Goal: Information Seeking & Learning: Learn about a topic

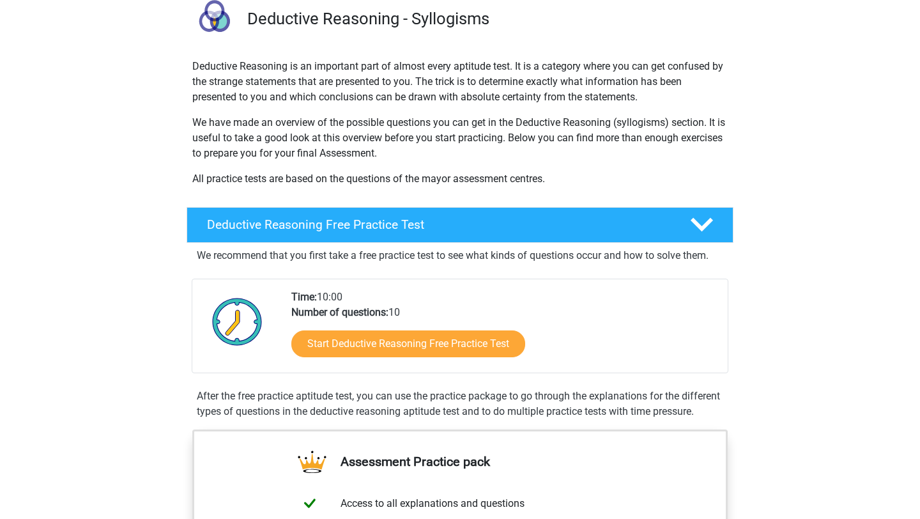
scroll to position [100, 0]
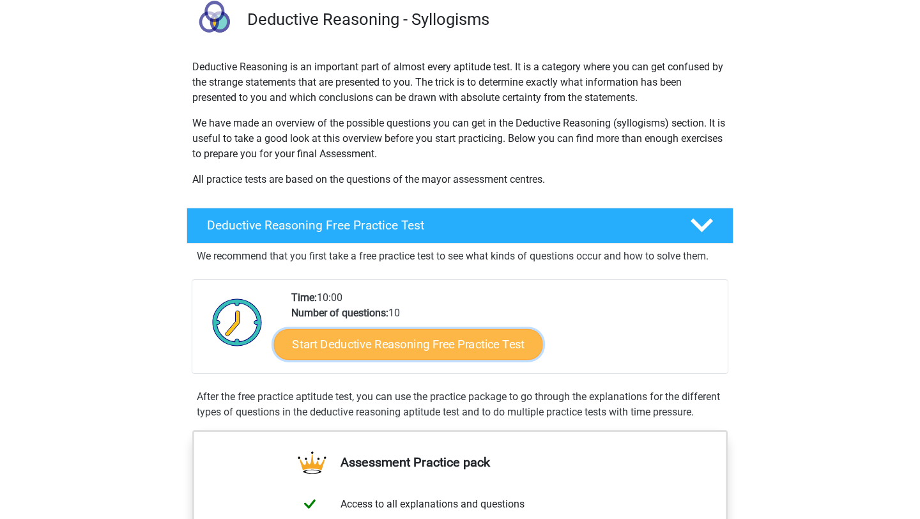
click at [380, 342] on link "Start Deductive Reasoning Free Practice Test" at bounding box center [408, 343] width 269 height 31
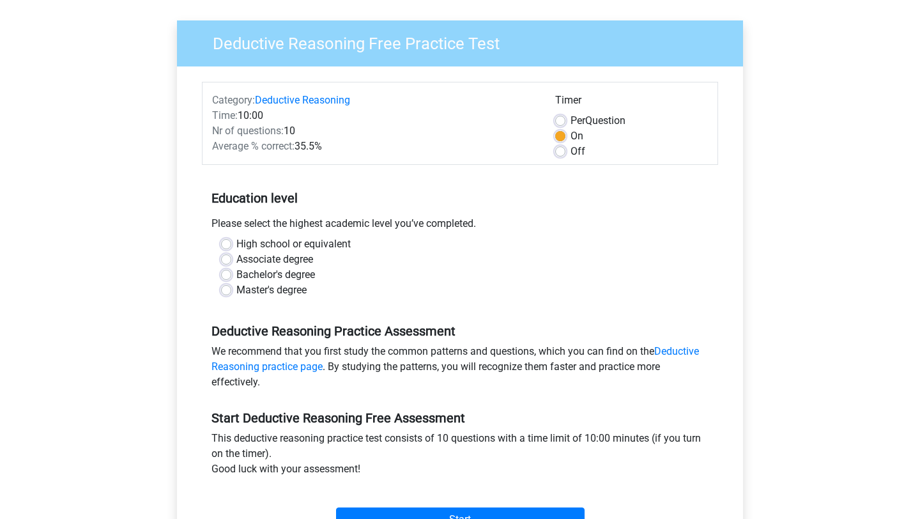
scroll to position [86, 0]
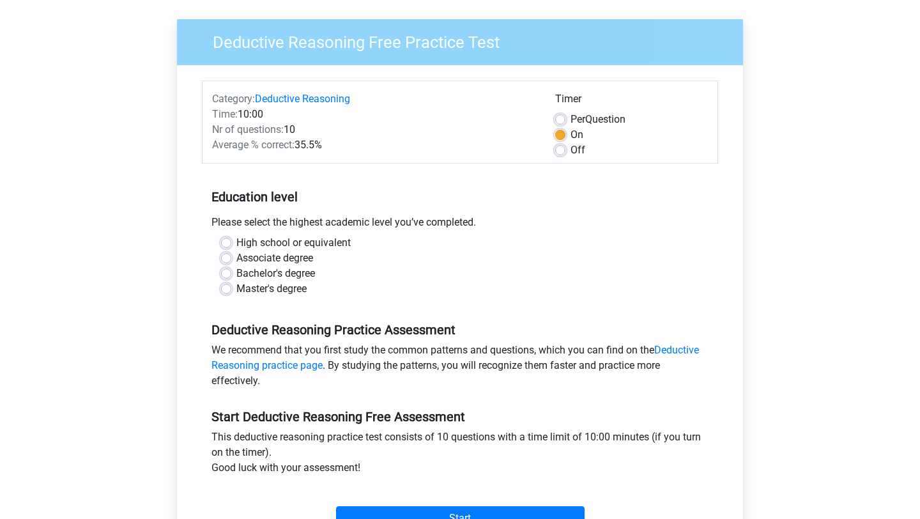
click at [236, 273] on label "Bachelor's degree" at bounding box center [275, 273] width 79 height 15
click at [228, 273] on input "Bachelor's degree" at bounding box center [226, 272] width 10 height 13
radio input "true"
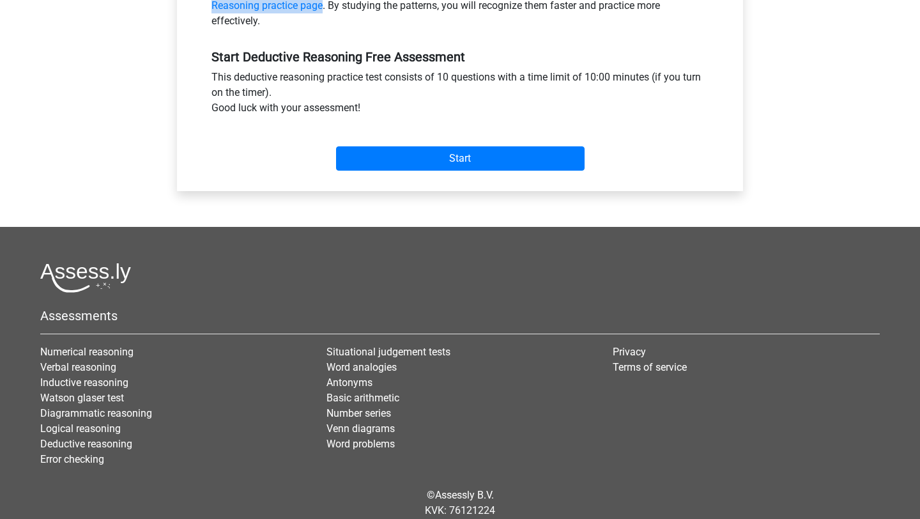
scroll to position [323, 0]
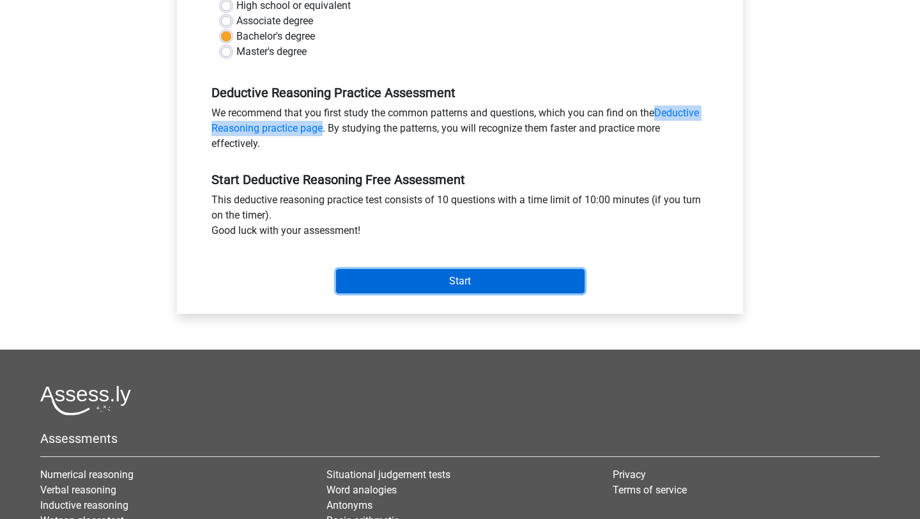
click at [468, 282] on input "Start" at bounding box center [460, 281] width 249 height 24
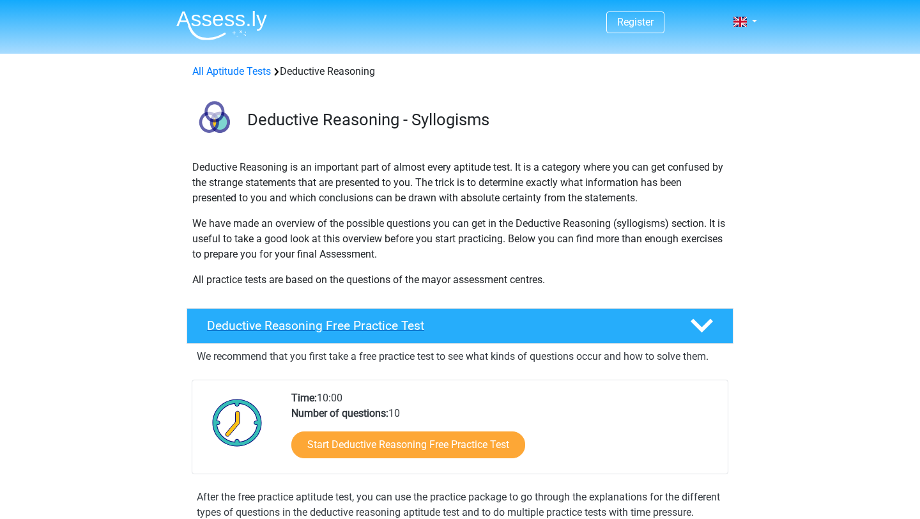
click at [371, 329] on h4 "Deductive Reasoning Free Practice Test" at bounding box center [438, 325] width 463 height 15
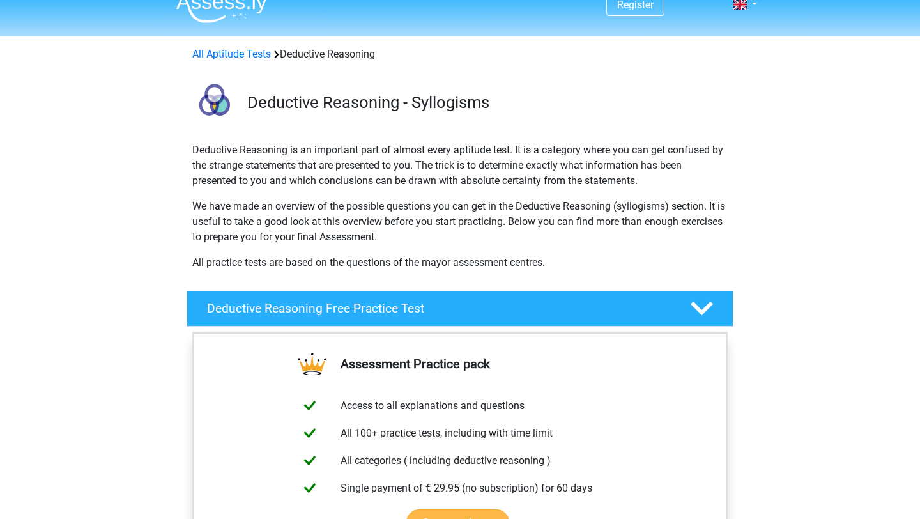
scroll to position [28, 0]
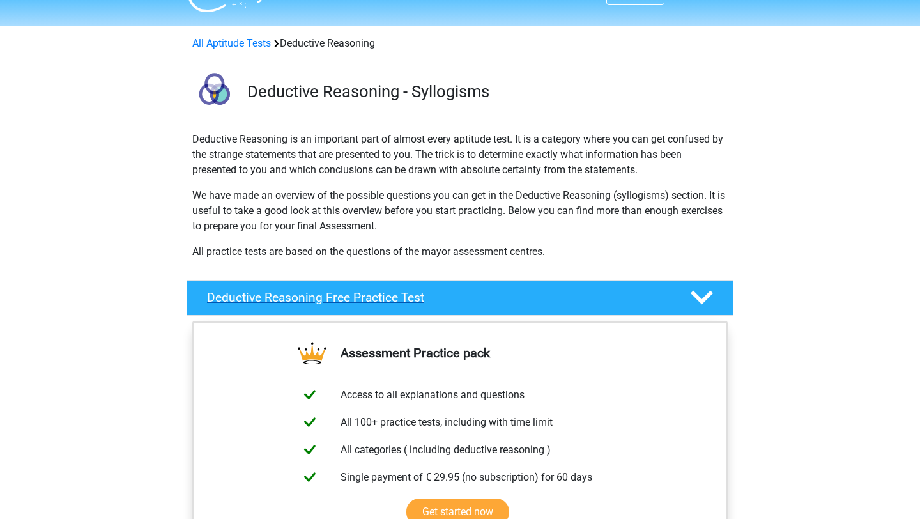
click at [373, 295] on h4 "Deductive Reasoning Free Practice Test" at bounding box center [438, 297] width 463 height 15
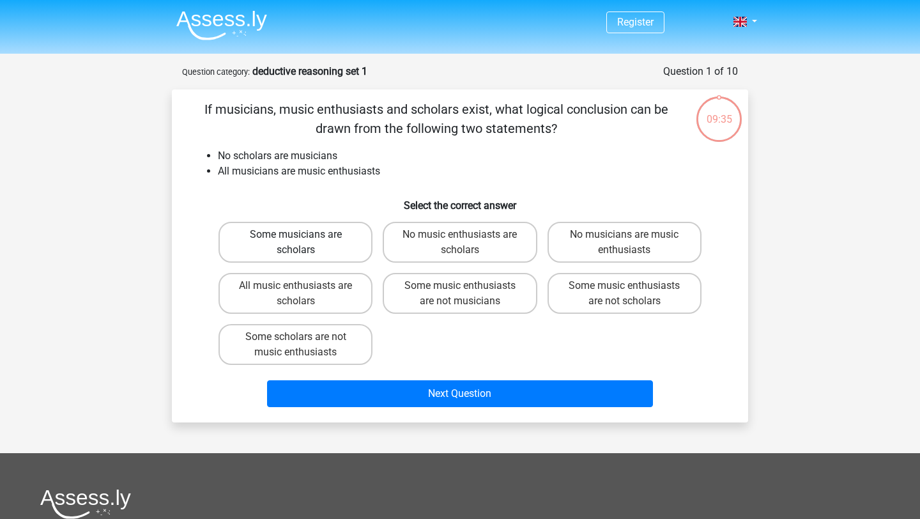
click at [323, 243] on label "Some musicians are scholars" at bounding box center [296, 242] width 154 height 41
click at [304, 243] on input "Some musicians are scholars" at bounding box center [300, 238] width 8 height 8
radio input "true"
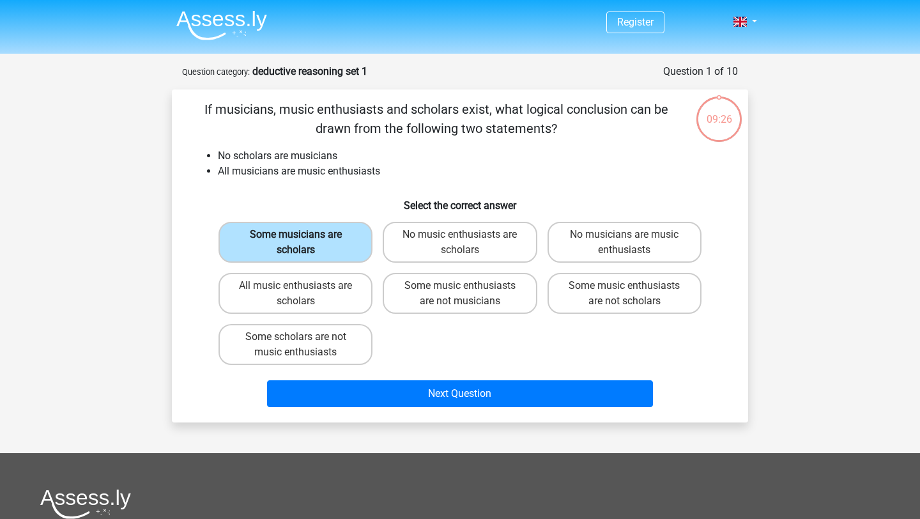
click at [295, 244] on label "Some musicians are scholars" at bounding box center [296, 242] width 154 height 41
click at [296, 243] on input "Some musicians are scholars" at bounding box center [300, 238] width 8 height 8
click at [388, 174] on li "All musicians are music enthusiasts" at bounding box center [473, 171] width 510 height 15
click at [470, 244] on label "No music enthusiasts are scholars" at bounding box center [460, 242] width 154 height 41
click at [468, 243] on input "No music enthusiasts are scholars" at bounding box center [464, 238] width 8 height 8
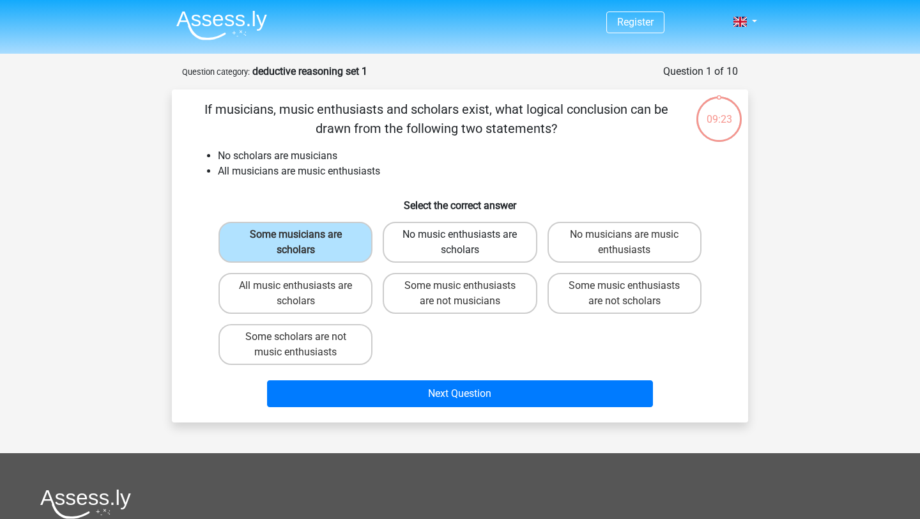
radio input "true"
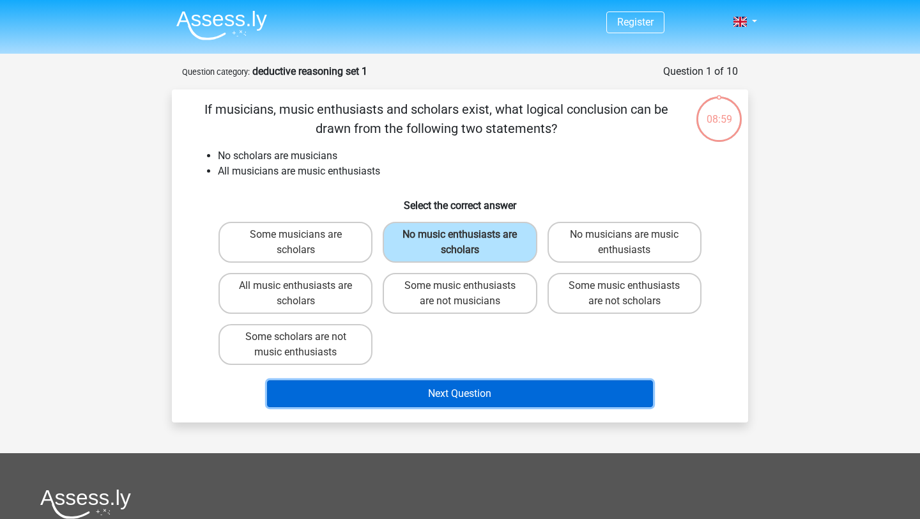
click at [433, 391] on button "Next Question" at bounding box center [460, 393] width 387 height 27
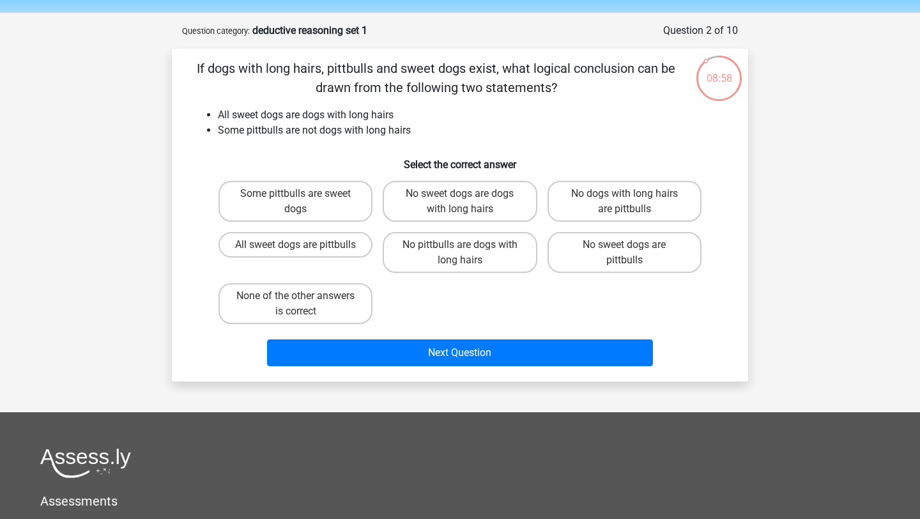
scroll to position [40, 0]
click at [316, 204] on label "Some pittbulls are sweet dogs" at bounding box center [296, 201] width 154 height 41
click at [304, 203] on input "Some pittbulls are sweet dogs" at bounding box center [300, 198] width 8 height 8
radio input "true"
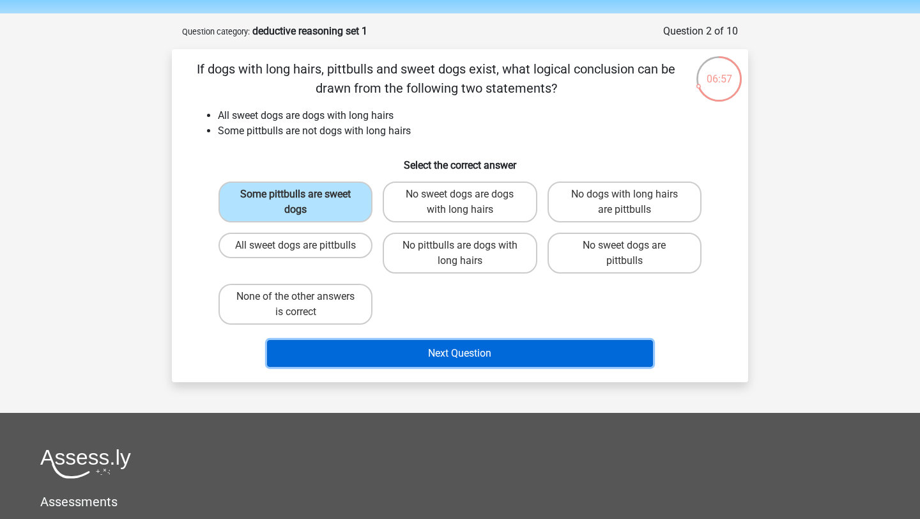
click at [429, 361] on button "Next Question" at bounding box center [460, 353] width 387 height 27
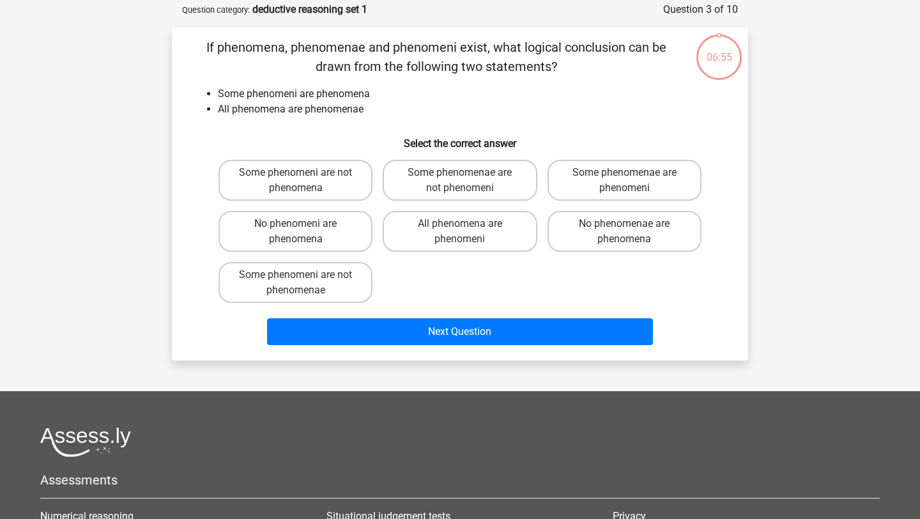
scroll to position [64, 0]
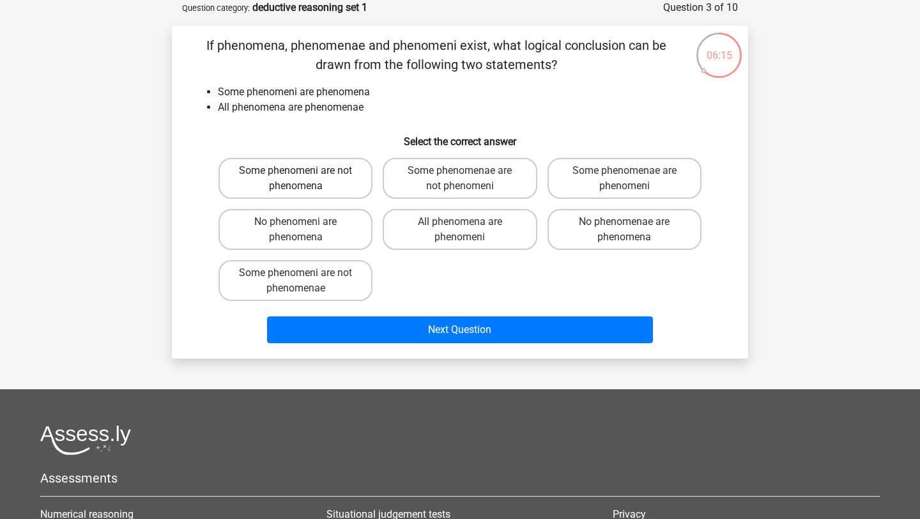
click at [319, 181] on label "Some phenomeni are not phenomena" at bounding box center [296, 178] width 154 height 41
click at [304, 179] on input "Some phenomeni are not phenomena" at bounding box center [300, 175] width 8 height 8
radio input "true"
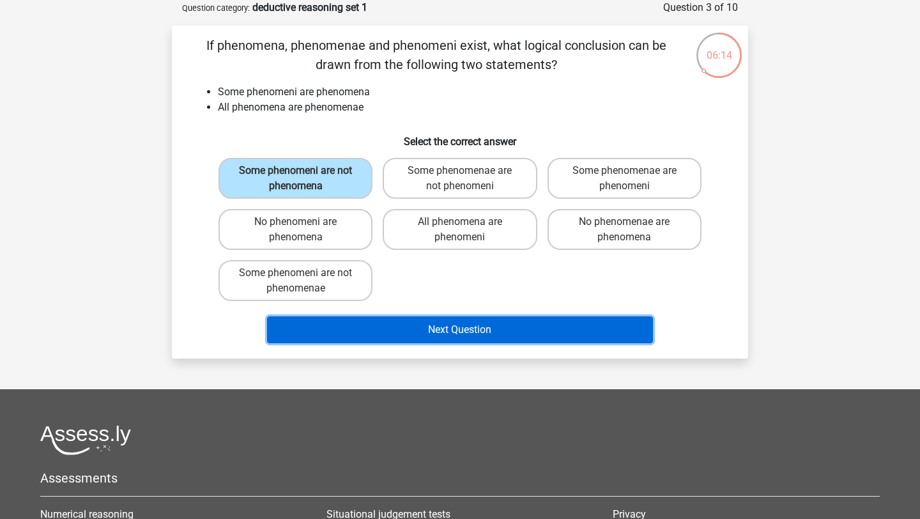
click at [394, 330] on button "Next Question" at bounding box center [460, 329] width 387 height 27
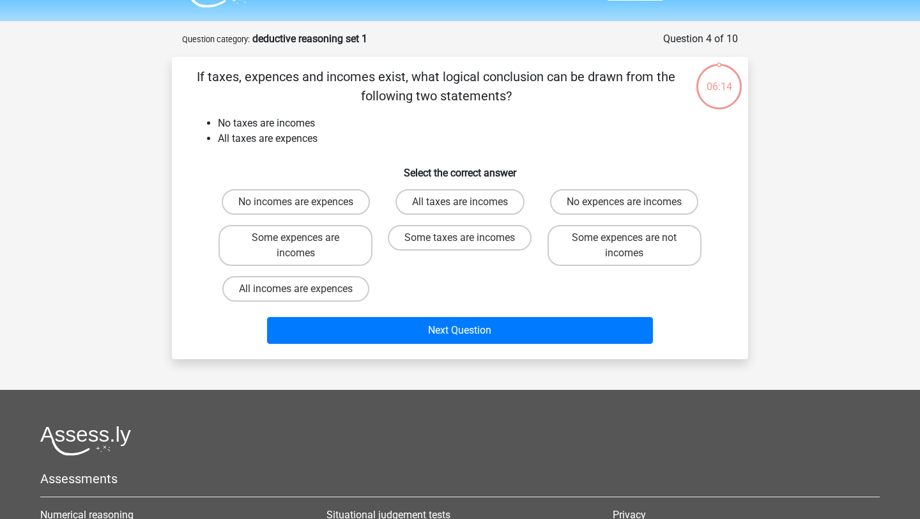
scroll to position [29, 0]
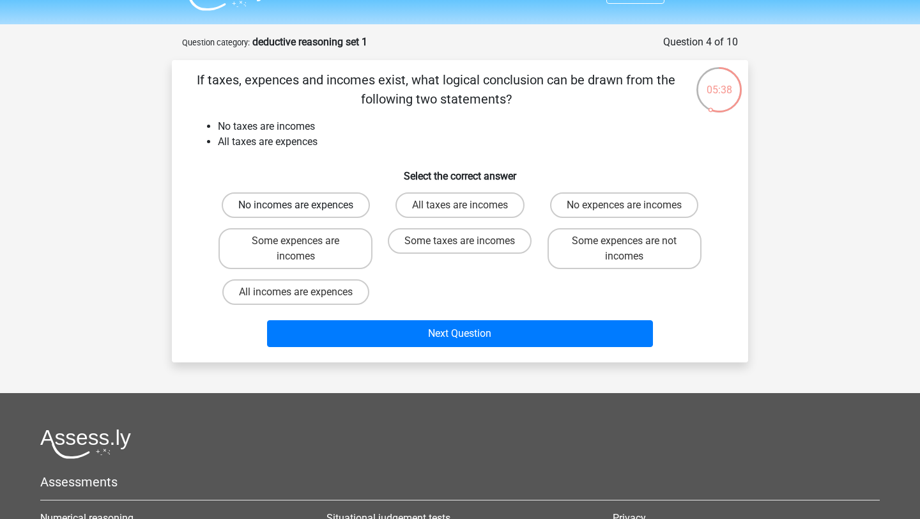
click at [318, 204] on label "No incomes are expences" at bounding box center [296, 205] width 148 height 26
click at [304, 205] on input "No incomes are expences" at bounding box center [300, 209] width 8 height 8
radio input "true"
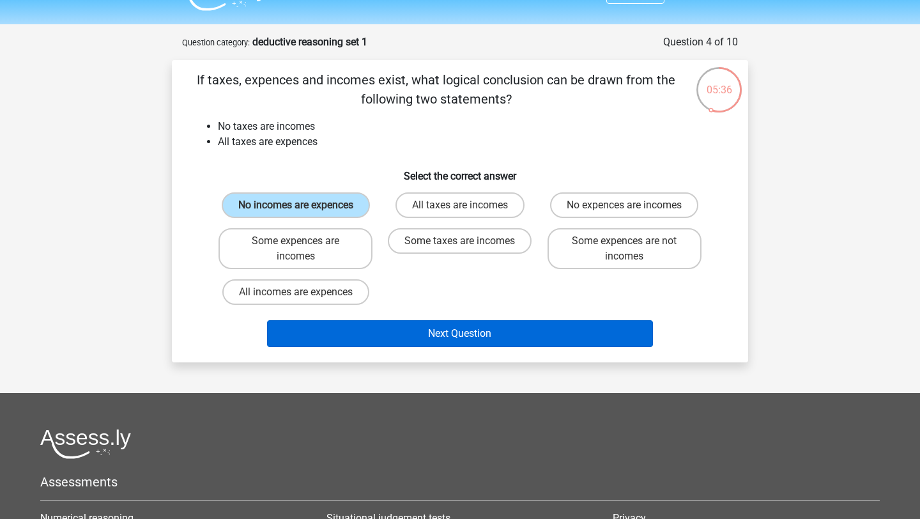
click at [419, 327] on button "Next Question" at bounding box center [460, 333] width 387 height 27
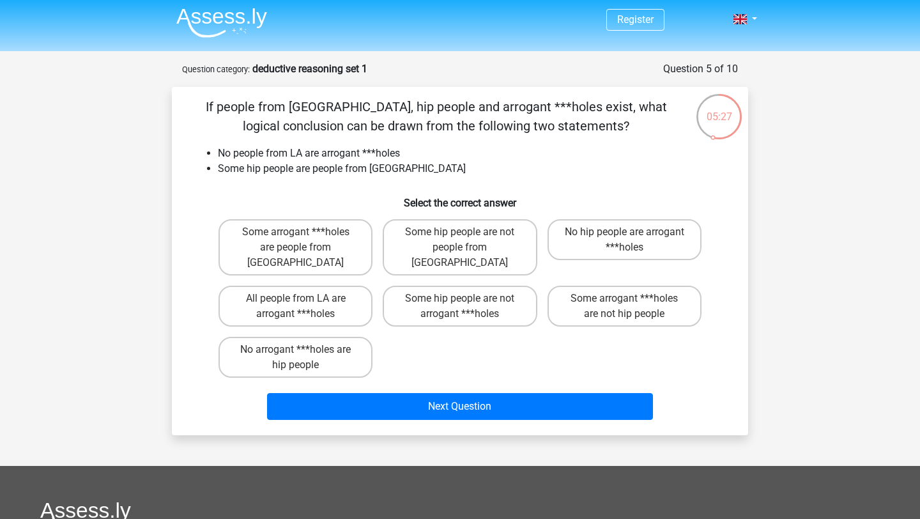
scroll to position [0, 0]
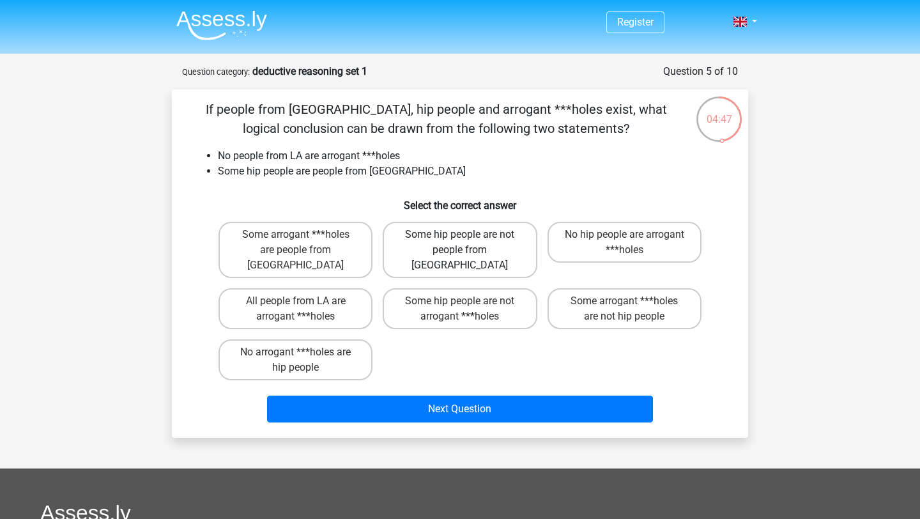
click at [470, 223] on label "Some hip people are not people from LA" at bounding box center [460, 250] width 154 height 56
click at [468, 234] on input "Some hip people are not people from LA" at bounding box center [464, 238] width 8 height 8
radio input "true"
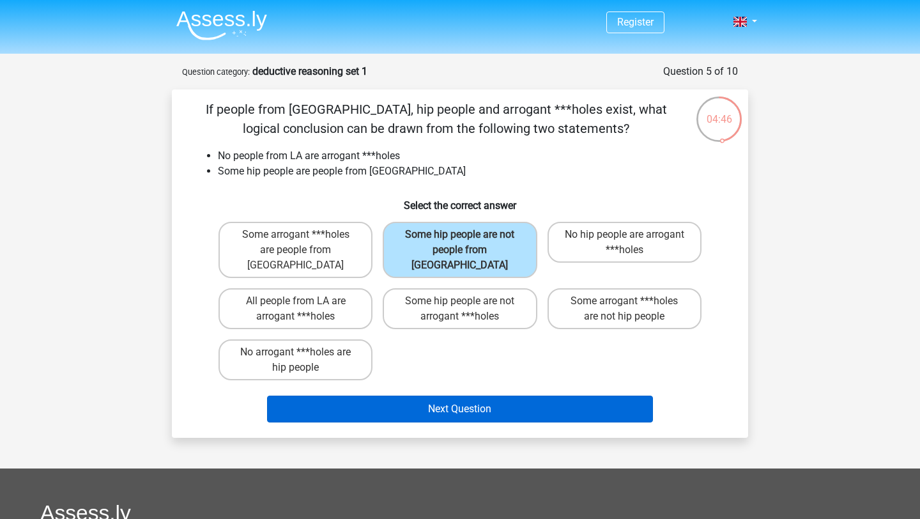
click at [448, 397] on button "Next Question" at bounding box center [460, 408] width 387 height 27
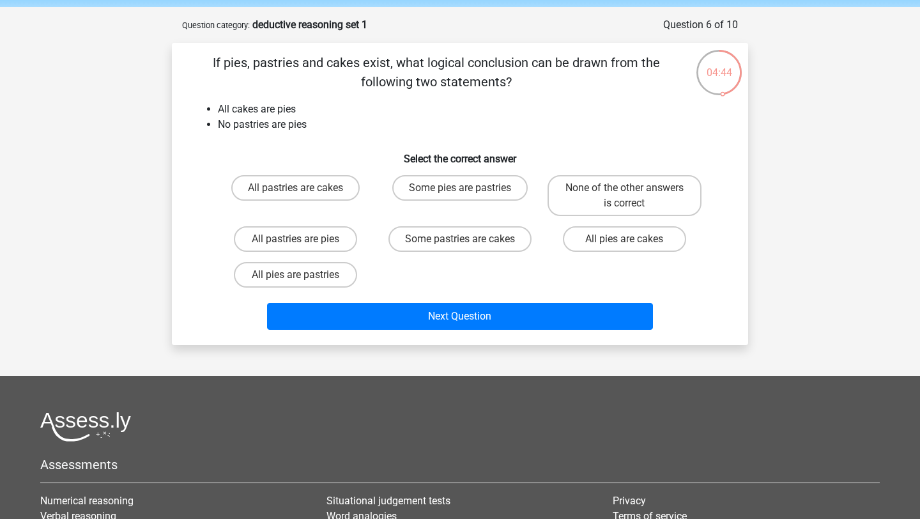
scroll to position [38, 0]
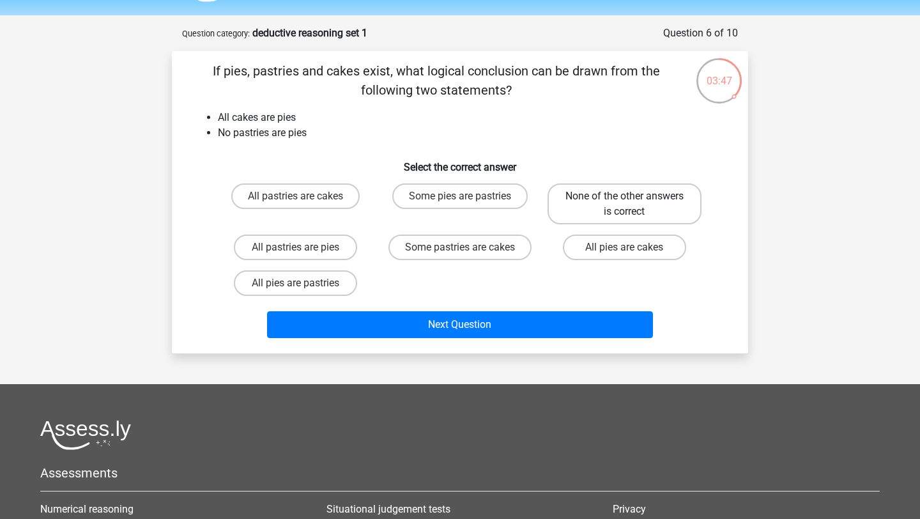
click at [633, 205] on label "None of the other answers is correct" at bounding box center [625, 203] width 154 height 41
click at [633, 204] on input "None of the other answers is correct" at bounding box center [628, 200] width 8 height 8
radio input "true"
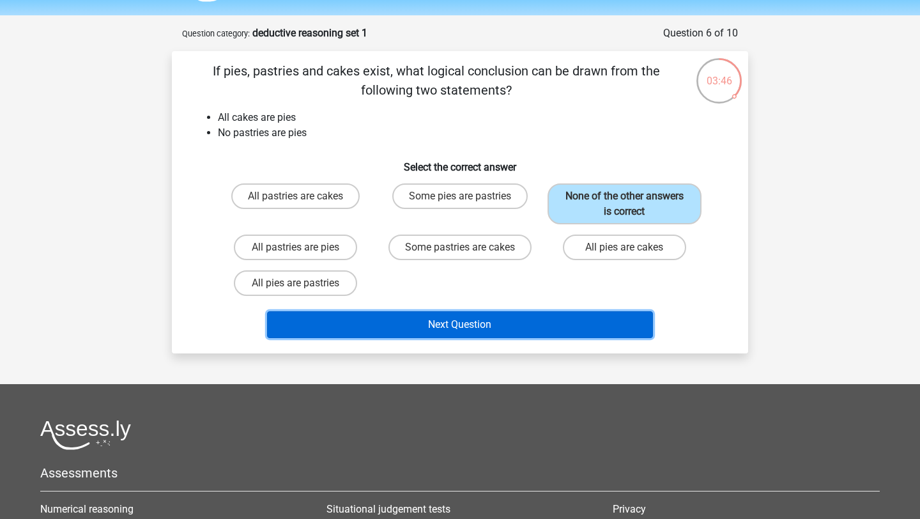
click at [499, 326] on button "Next Question" at bounding box center [460, 324] width 387 height 27
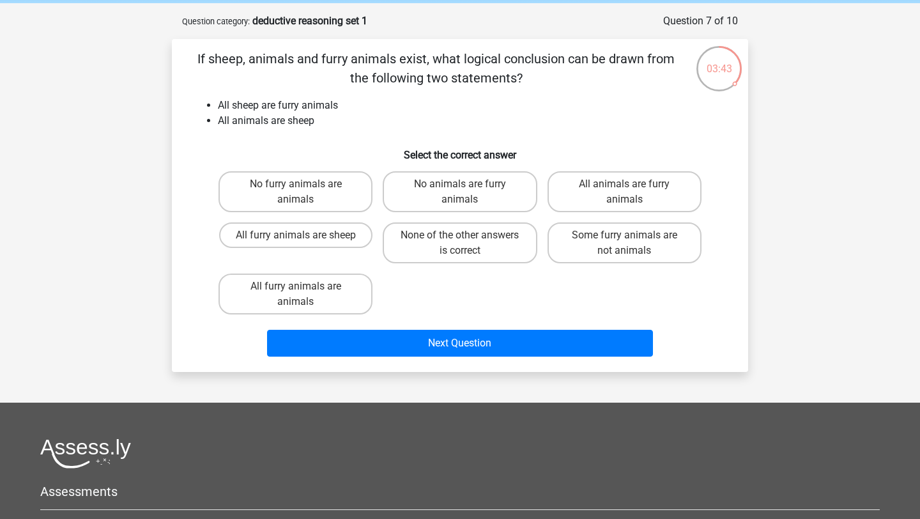
scroll to position [50, 0]
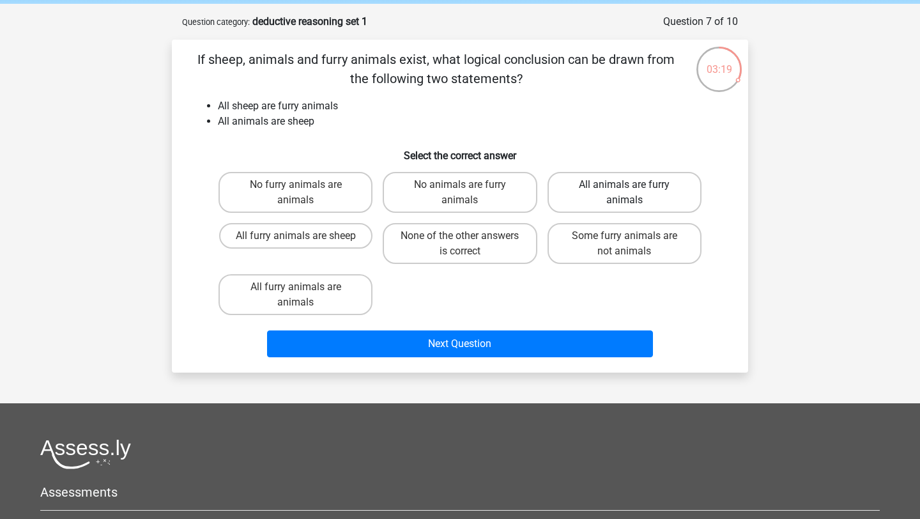
click at [604, 191] on label "All animals are furry animals" at bounding box center [625, 192] width 154 height 41
click at [624, 191] on input "All animals are furry animals" at bounding box center [628, 189] width 8 height 8
radio input "true"
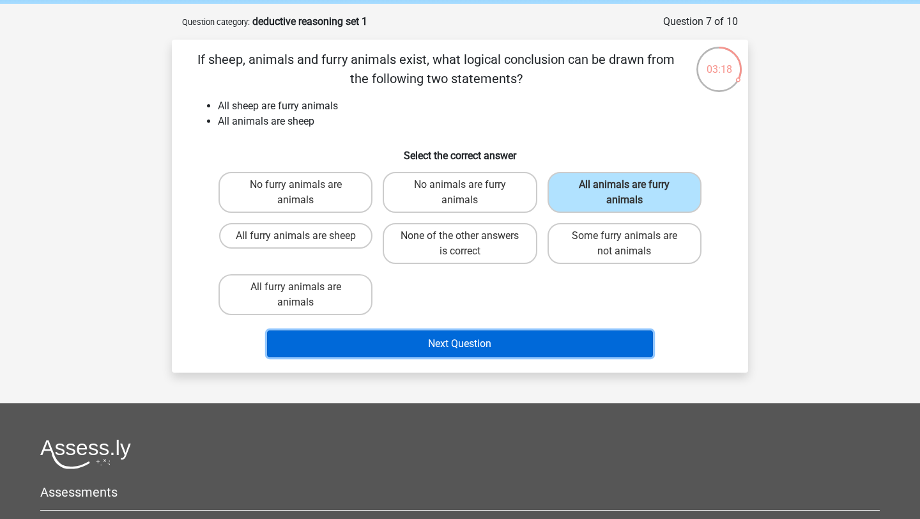
click at [486, 345] on button "Next Question" at bounding box center [460, 343] width 387 height 27
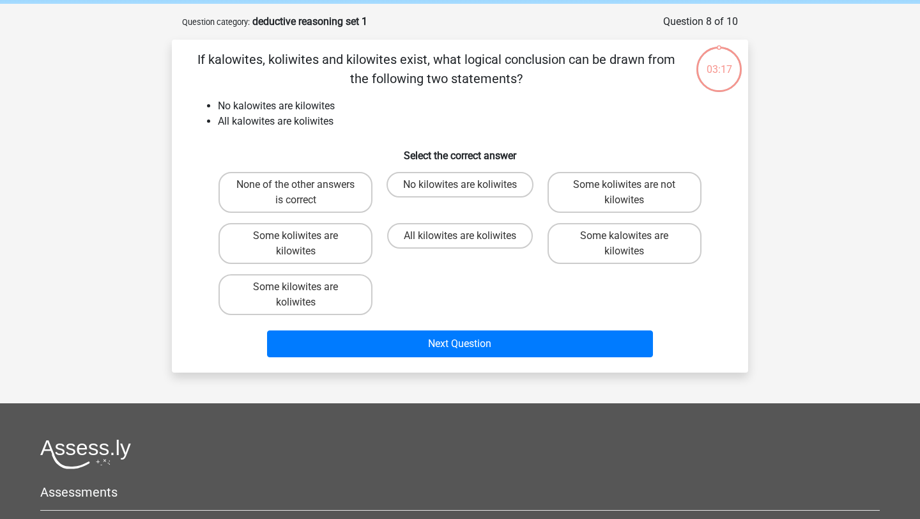
scroll to position [64, 0]
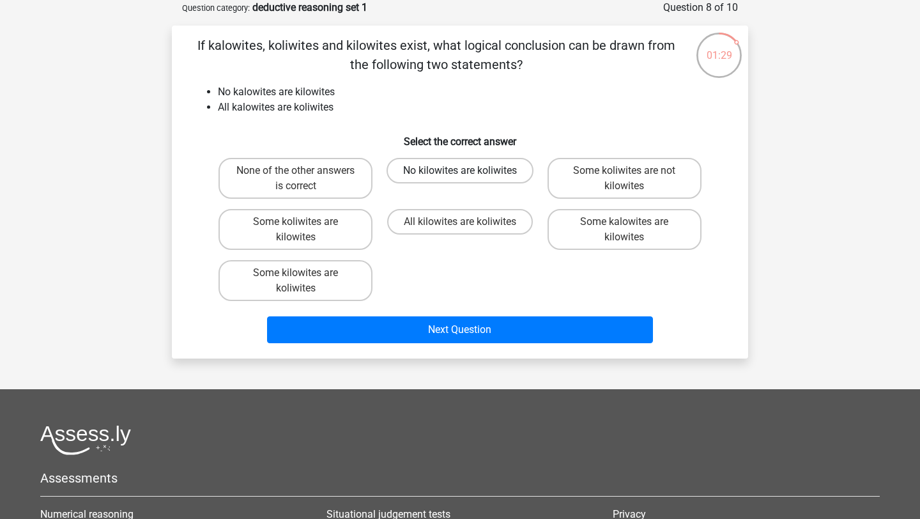
click at [438, 175] on label "No kilowites are koliwites" at bounding box center [460, 171] width 147 height 26
click at [460, 175] on input "No kilowites are koliwites" at bounding box center [464, 175] width 8 height 8
radio input "true"
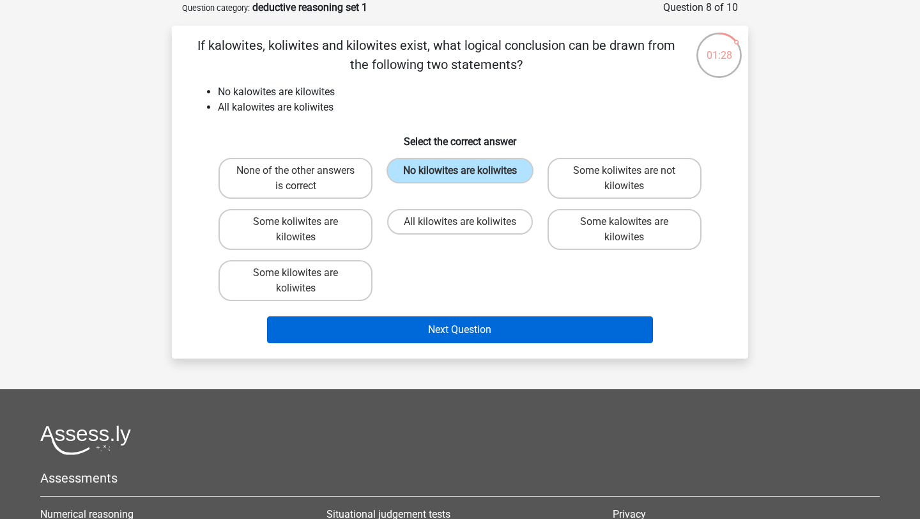
click at [452, 331] on button "Next Question" at bounding box center [460, 329] width 387 height 27
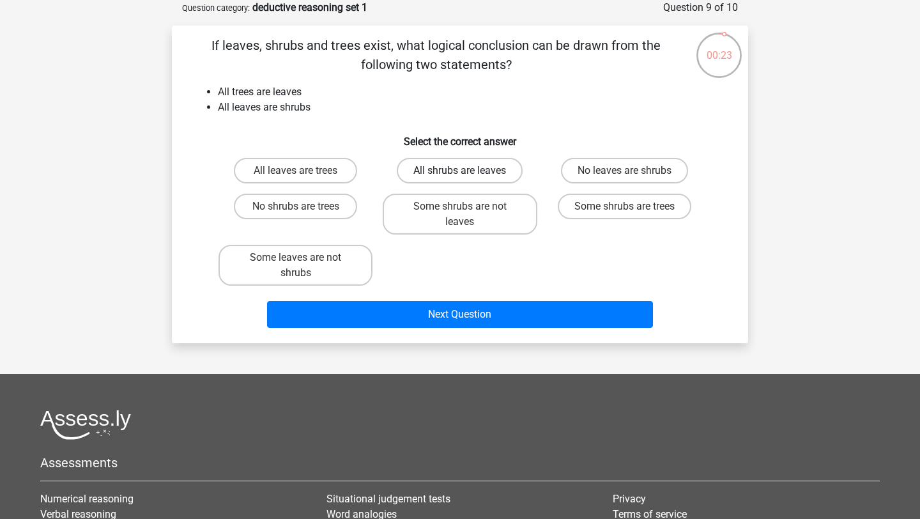
click at [463, 164] on label "All shrubs are leaves" at bounding box center [460, 171] width 126 height 26
click at [463, 171] on input "All shrubs are leaves" at bounding box center [464, 175] width 8 height 8
radio input "true"
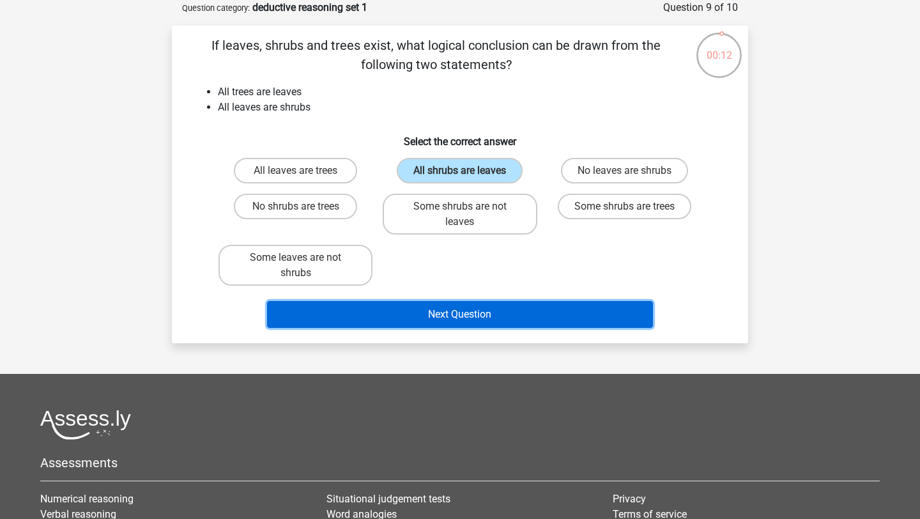
click at [438, 325] on button "Next Question" at bounding box center [460, 314] width 387 height 27
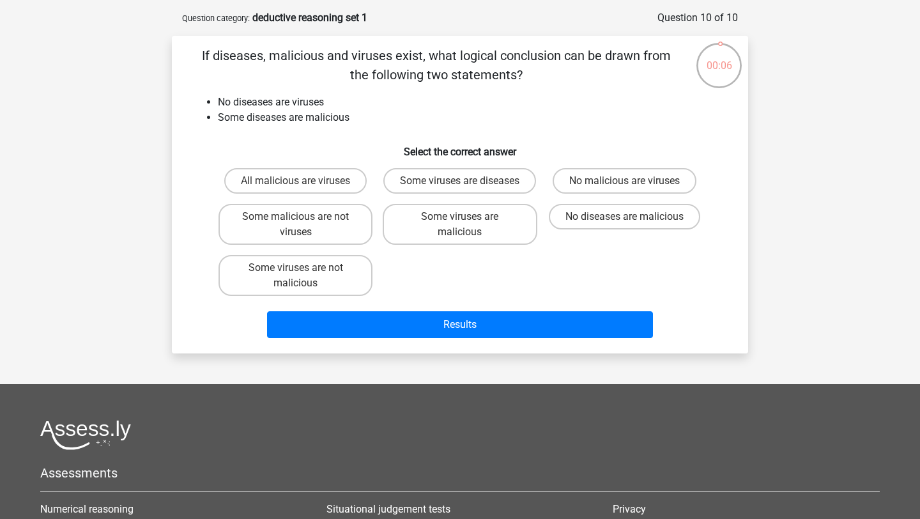
scroll to position [50, 0]
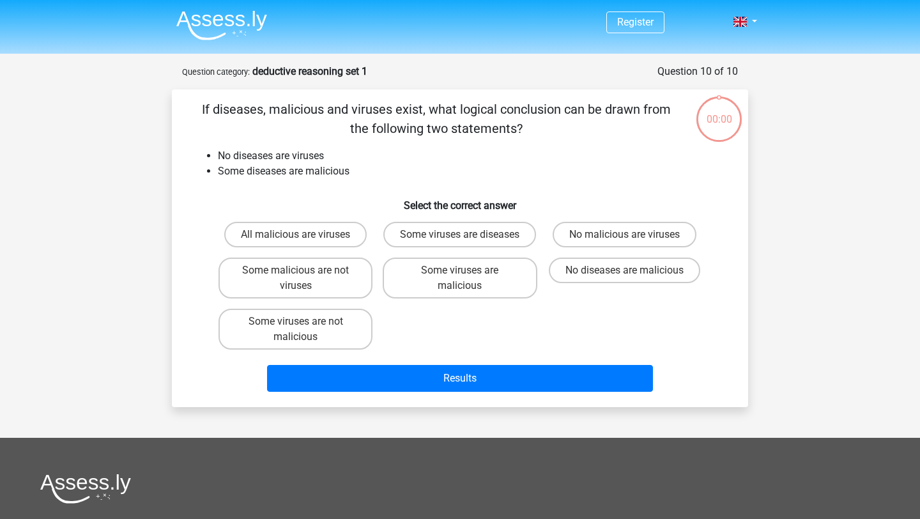
scroll to position [50, 0]
